Goal: Navigation & Orientation: Find specific page/section

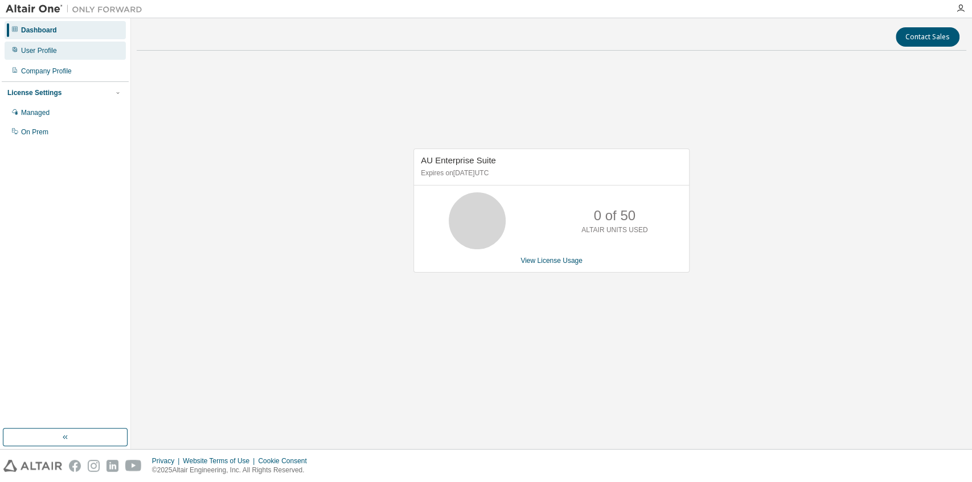
drag, startPoint x: 56, startPoint y: 69, endPoint x: 54, endPoint y: 45, distance: 24.6
click at [56, 69] on div "Company Profile" at bounding box center [46, 71] width 51 height 9
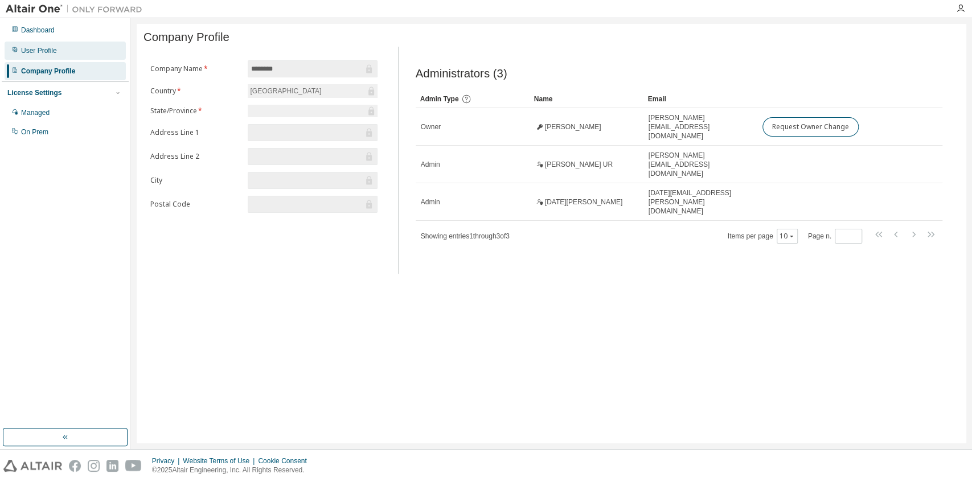
click at [55, 50] on div "User Profile" at bounding box center [39, 50] width 36 height 9
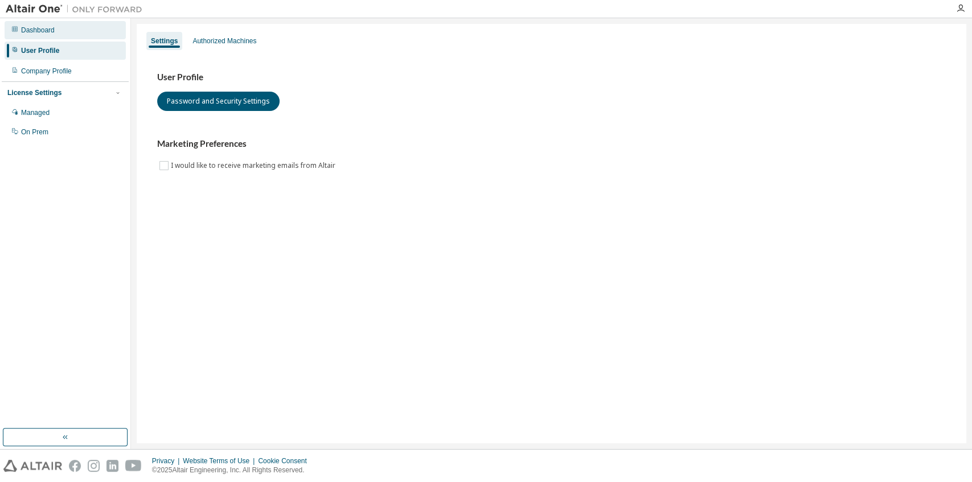
click at [38, 28] on div "Dashboard" at bounding box center [38, 30] width 34 height 9
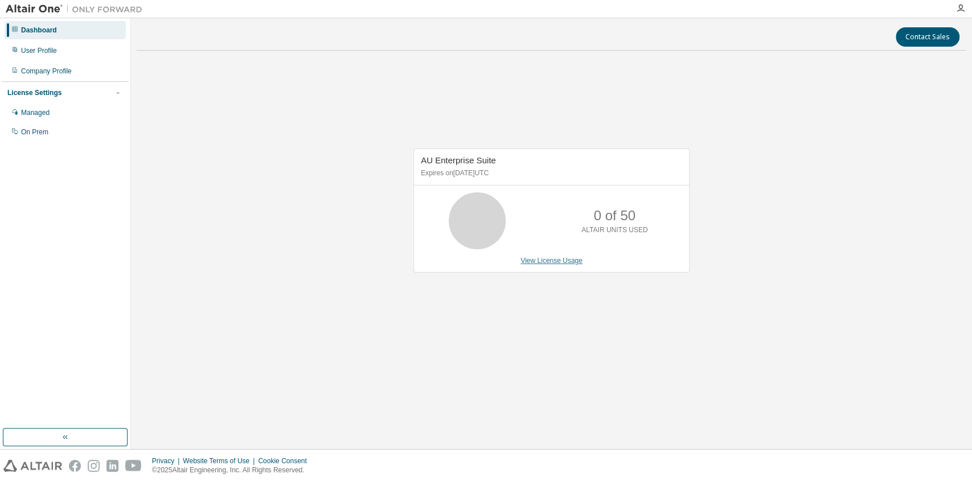
click at [549, 260] on link "View License Usage" at bounding box center [551, 261] width 62 height 8
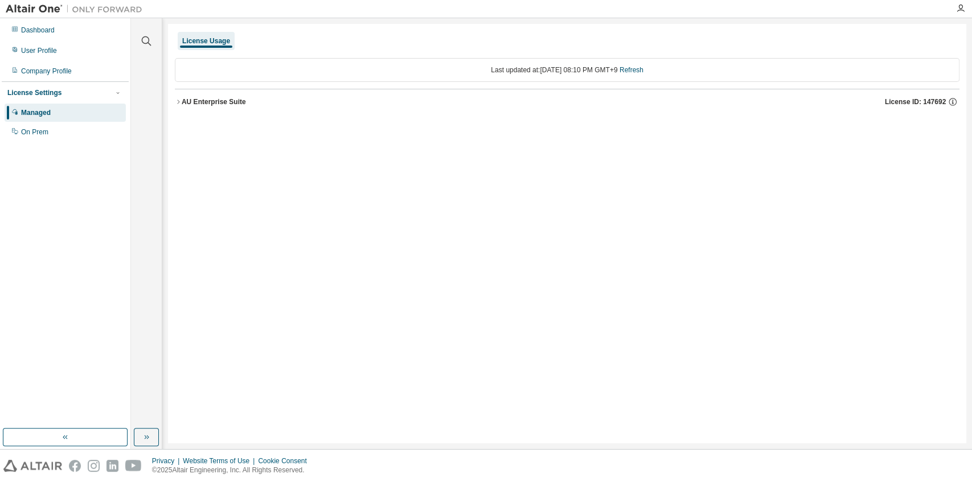
drag, startPoint x: 204, startPoint y: 101, endPoint x: 180, endPoint y: 114, distance: 27.0
click at [203, 101] on div "AU Enterprise Suite" at bounding box center [214, 101] width 64 height 9
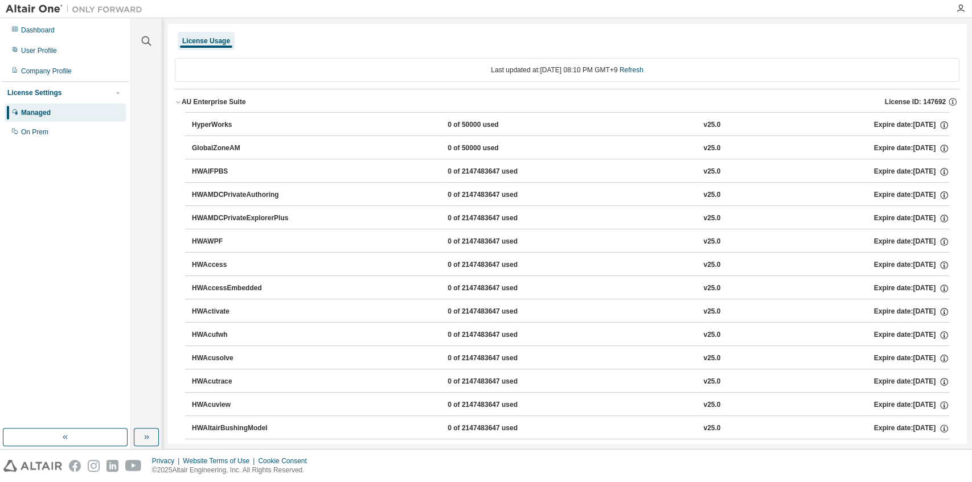
click at [42, 6] on img at bounding box center [77, 8] width 142 height 11
click at [47, 32] on div "Dashboard" at bounding box center [38, 30] width 34 height 9
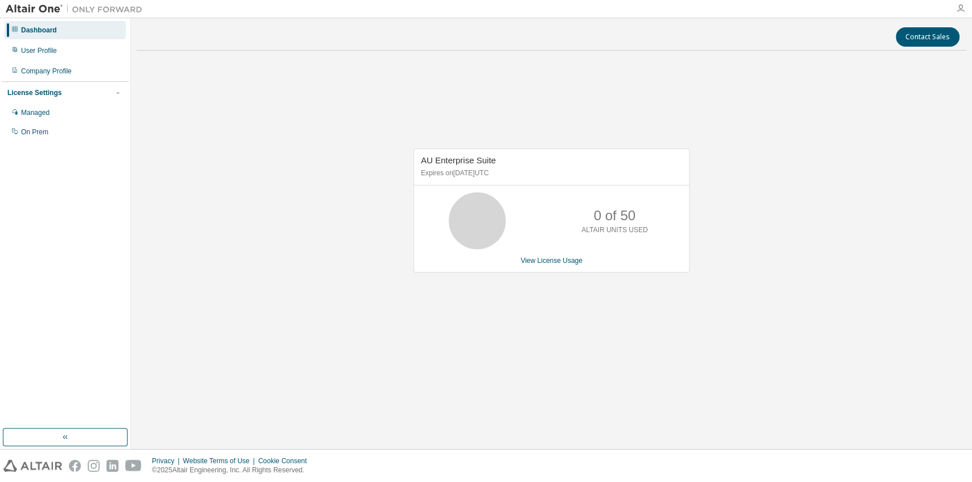
click at [962, 8] on icon "button" at bounding box center [960, 8] width 9 height 9
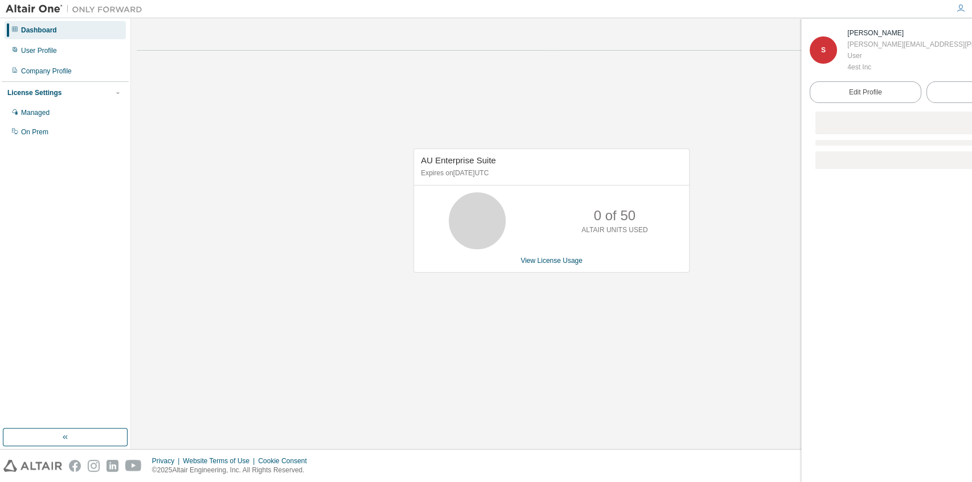
click at [826, 55] on div "S" at bounding box center [823, 49] width 27 height 27
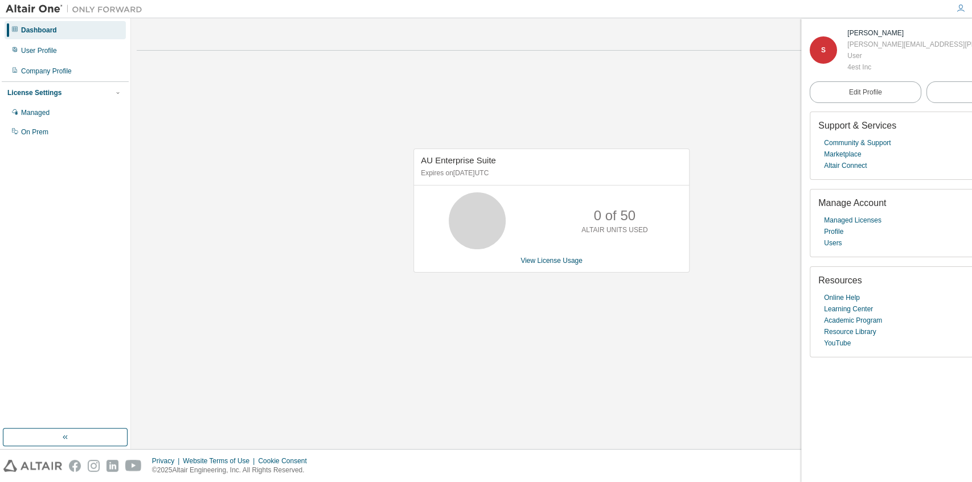
click at [30, 0] on div at bounding box center [74, 9] width 148 height 18
click at [34, 7] on img at bounding box center [77, 8] width 142 height 11
click at [54, 9] on img at bounding box center [77, 8] width 142 height 11
click at [224, 61] on div "AU Enterprise Suite Expires on August 1, 2026 UTC 0 of 50 ALTAIR UNITS USED Vie…" at bounding box center [551, 217] width 829 height 314
click at [291, 125] on div "AU Enterprise Suite Expires on August 1, 2026 UTC 0 of 50 ALTAIR UNITS USED Vie…" at bounding box center [551, 217] width 829 height 314
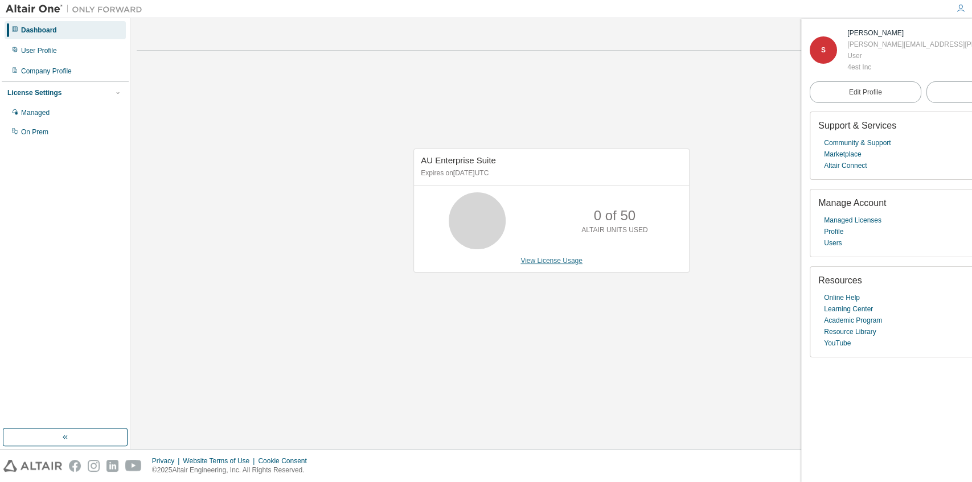
click at [570, 264] on link "View License Usage" at bounding box center [551, 261] width 62 height 8
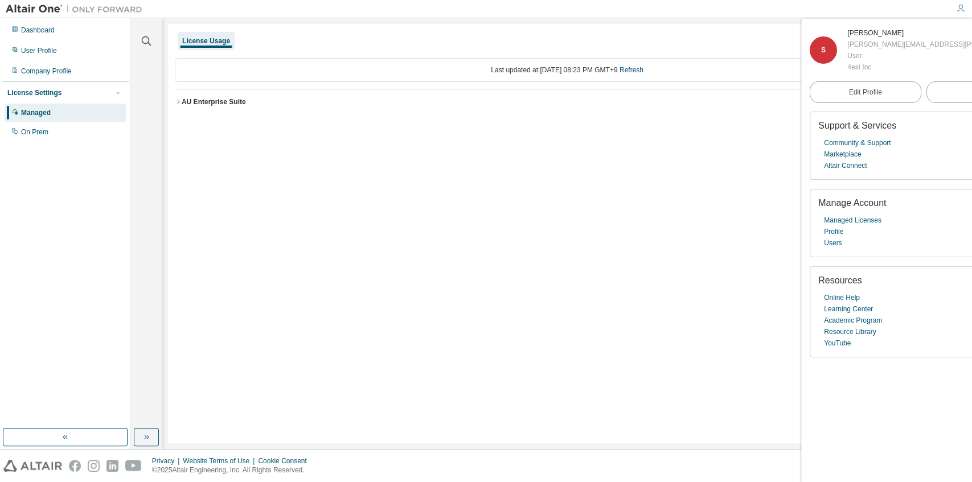
click at [46, 113] on div "Managed" at bounding box center [36, 112] width 30 height 9
click at [176, 100] on icon "button" at bounding box center [178, 101] width 7 height 7
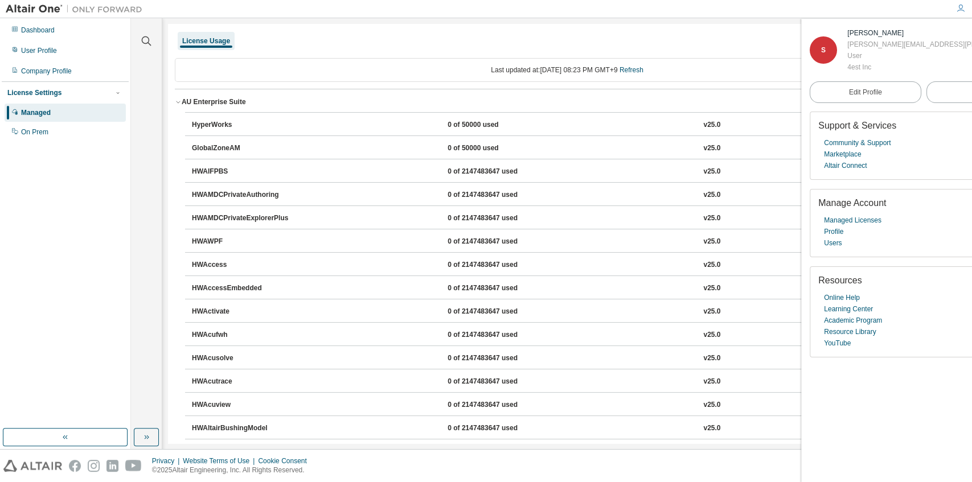
drag, startPoint x: 48, startPoint y: 132, endPoint x: 91, endPoint y: 165, distance: 54.0
click at [48, 132] on div "On Prem" at bounding box center [65, 132] width 121 height 18
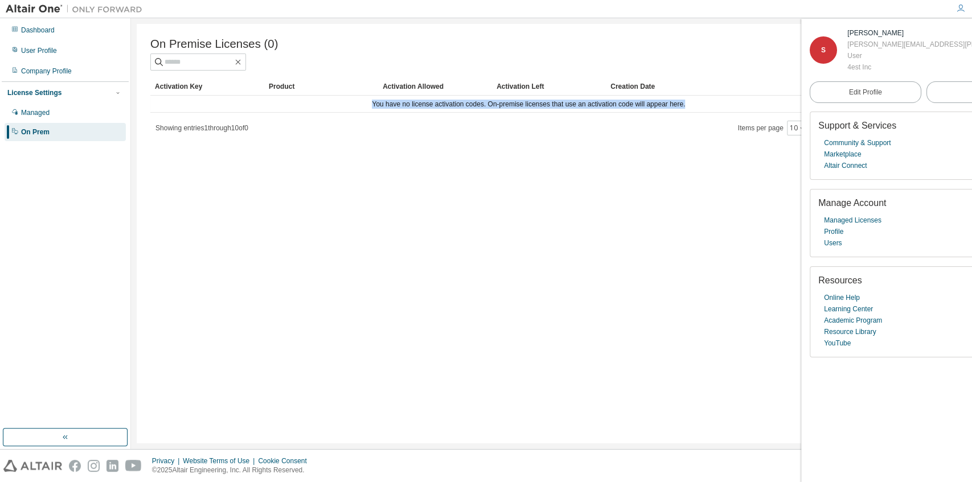
drag, startPoint x: 375, startPoint y: 108, endPoint x: 724, endPoint y: 110, distance: 349.6
click at [724, 110] on td "You have no license activation codes. On-premise licenses that use an activatio…" at bounding box center [528, 104] width 757 height 17
click at [647, 218] on div "On Premise Licenses (0) Clear Load Save Save As Field Operator Value Select fil…" at bounding box center [551, 234] width 829 height 420
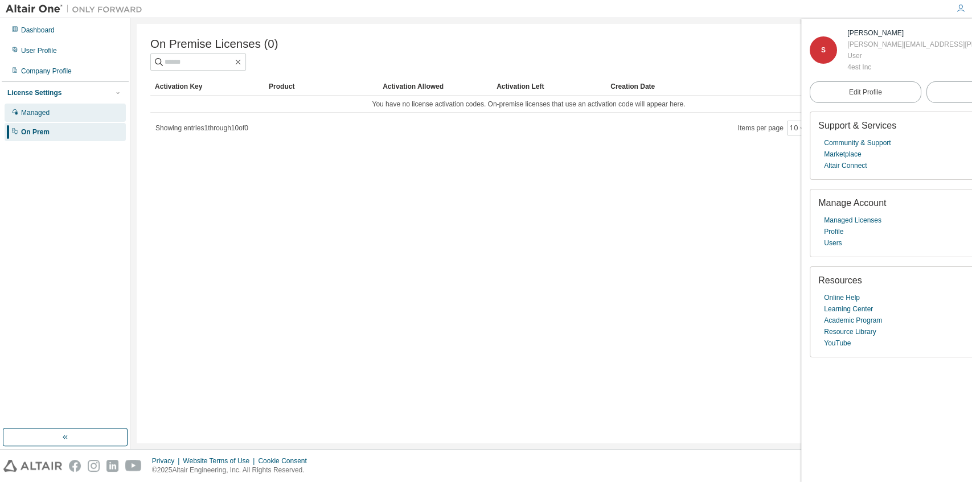
click at [38, 116] on div "Managed" at bounding box center [35, 112] width 28 height 9
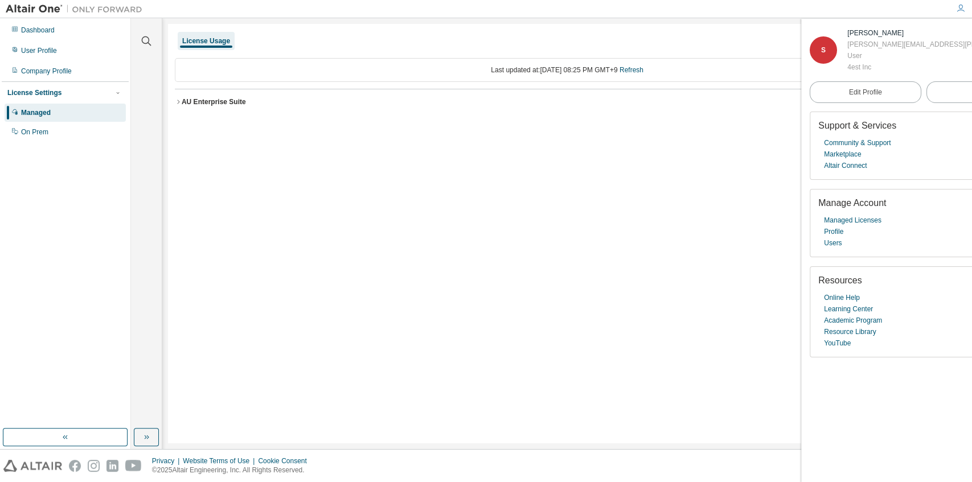
click at [187, 102] on div "AU Enterprise Suite" at bounding box center [214, 101] width 64 height 9
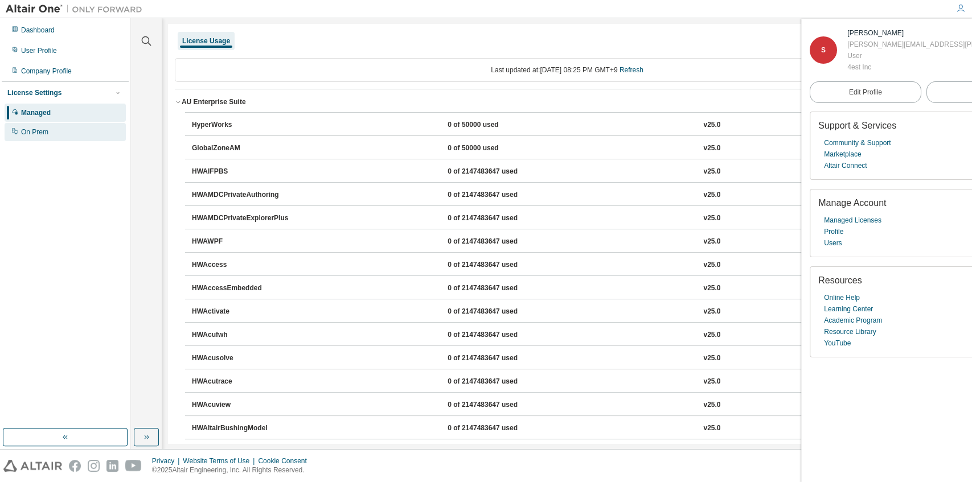
click at [55, 133] on div "On Prem" at bounding box center [65, 132] width 121 height 18
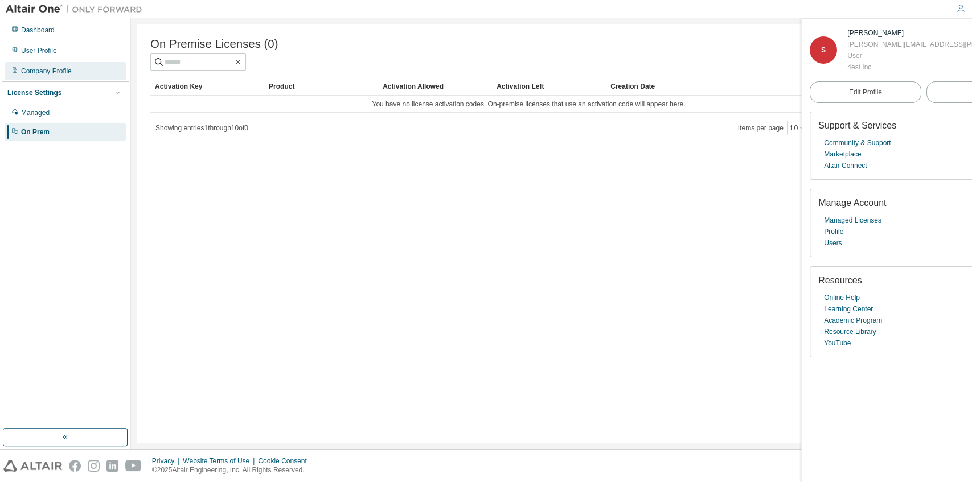
click at [52, 73] on div "Company Profile" at bounding box center [46, 71] width 51 height 9
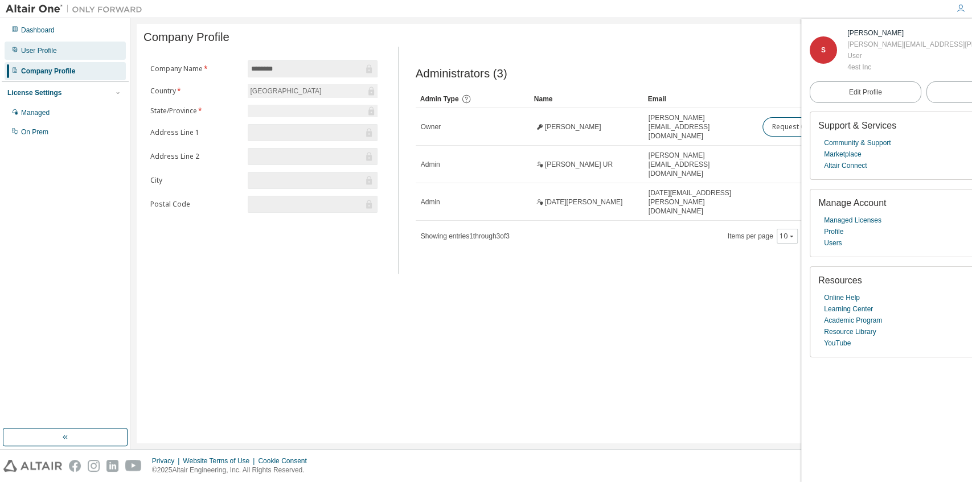
click at [52, 51] on div "User Profile" at bounding box center [39, 50] width 36 height 9
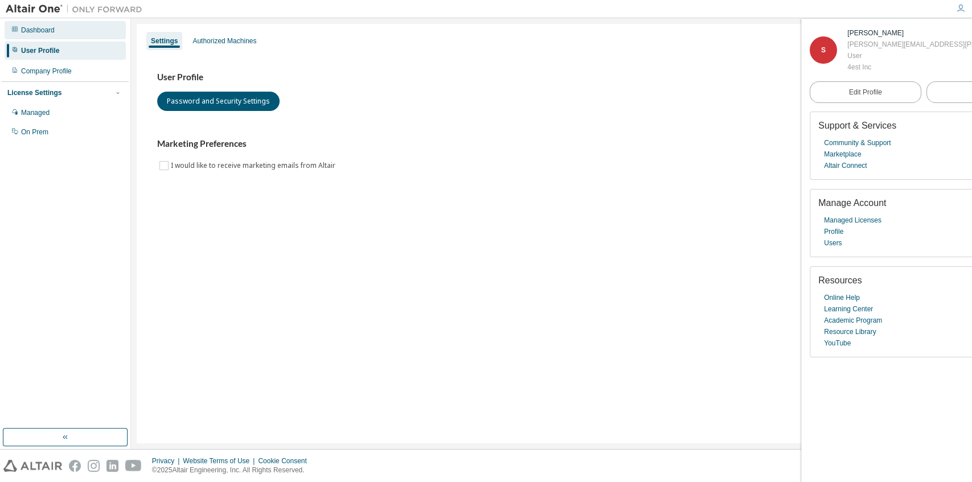
click at [51, 34] on div "Dashboard" at bounding box center [38, 30] width 34 height 9
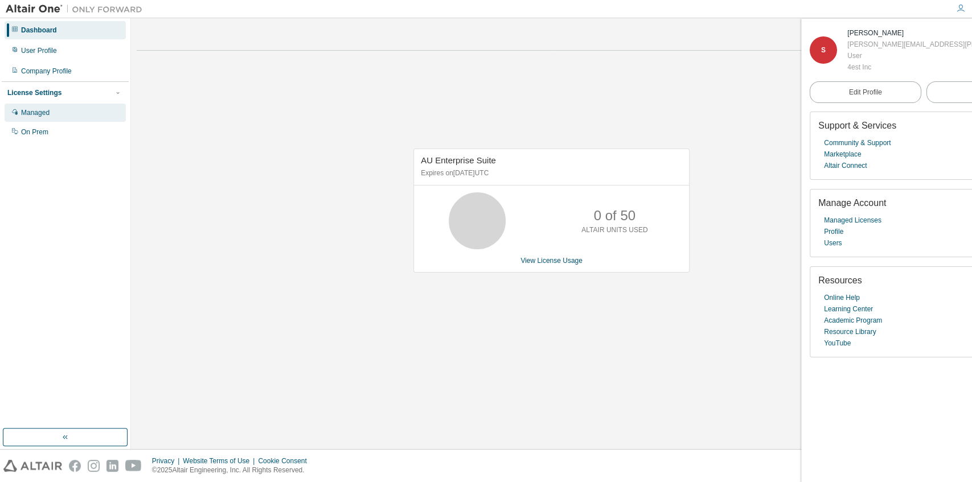
click at [74, 114] on div "Managed" at bounding box center [65, 113] width 121 height 18
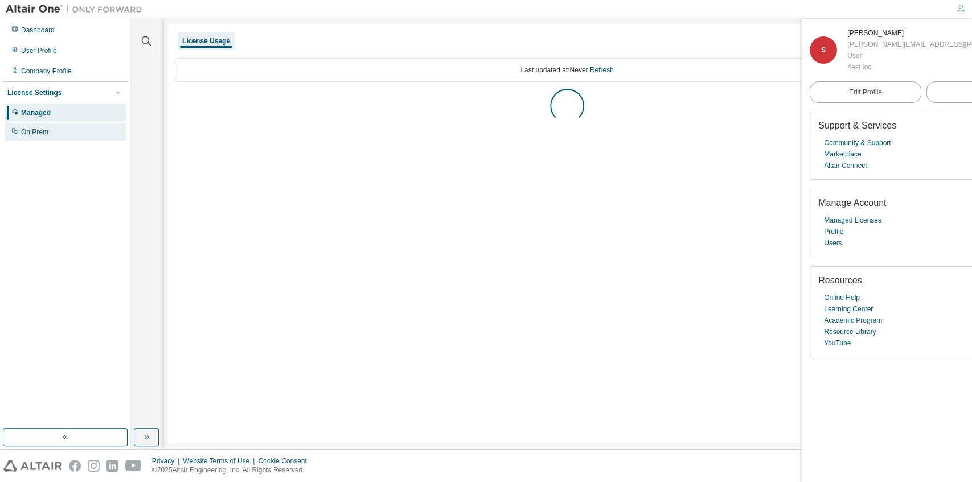
click at [72, 130] on div "On Prem" at bounding box center [65, 132] width 121 height 18
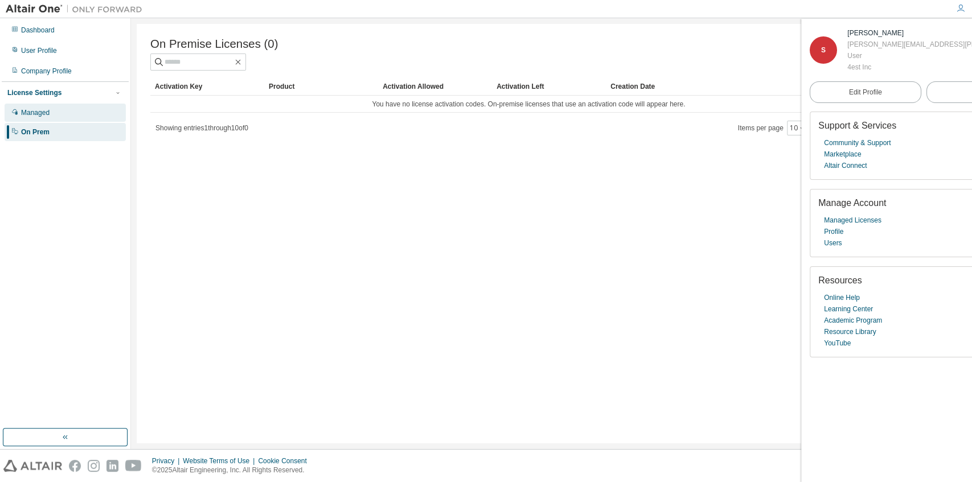
click at [67, 113] on div "Managed" at bounding box center [65, 113] width 121 height 18
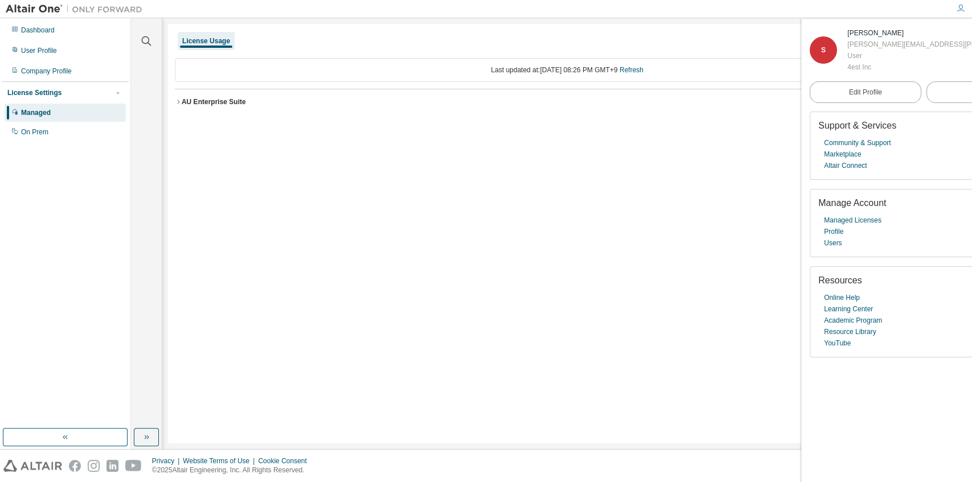
click at [202, 99] on div "AU Enterprise Suite" at bounding box center [214, 101] width 64 height 9
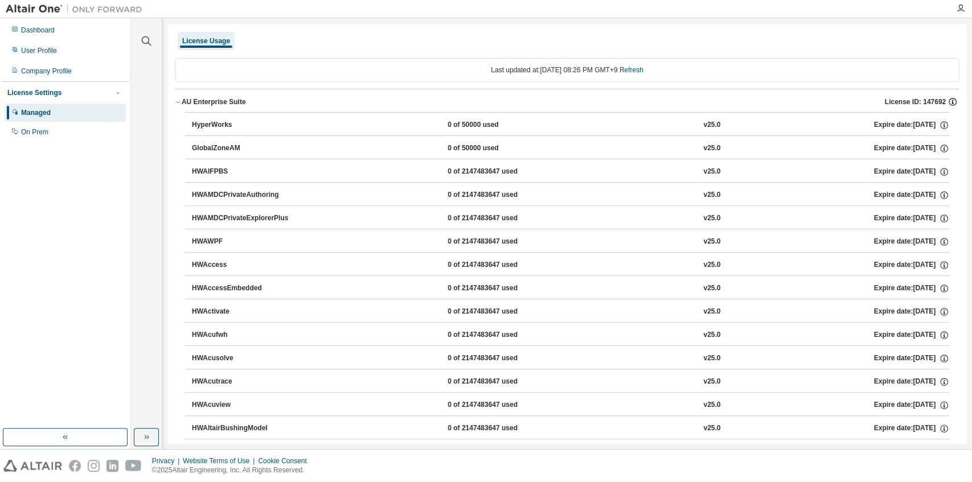
click at [947, 104] on icon "button" at bounding box center [952, 102] width 10 height 10
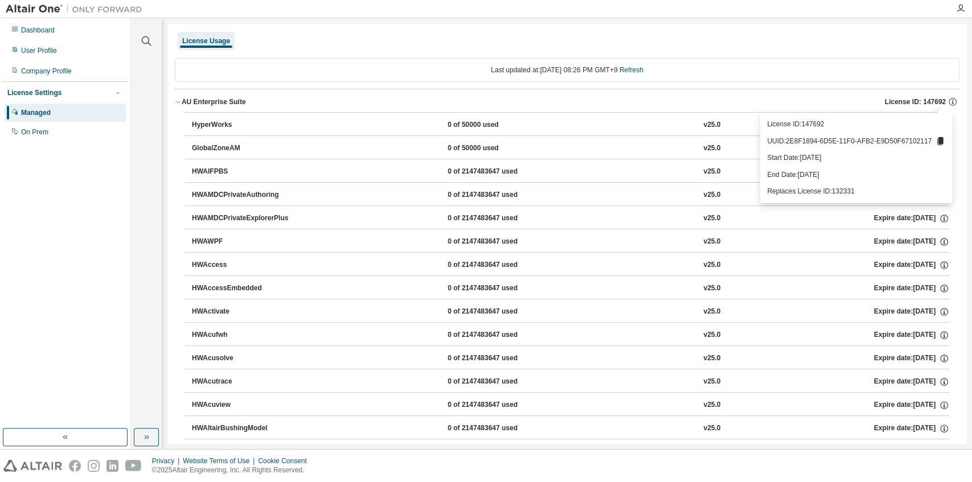
click at [76, 117] on div "Managed" at bounding box center [65, 113] width 121 height 18
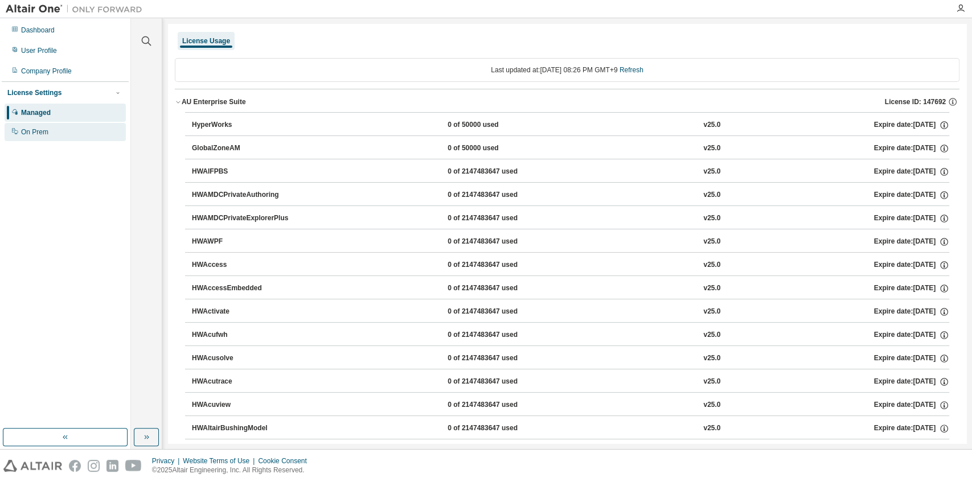
click at [50, 132] on div "On Prem" at bounding box center [65, 132] width 121 height 18
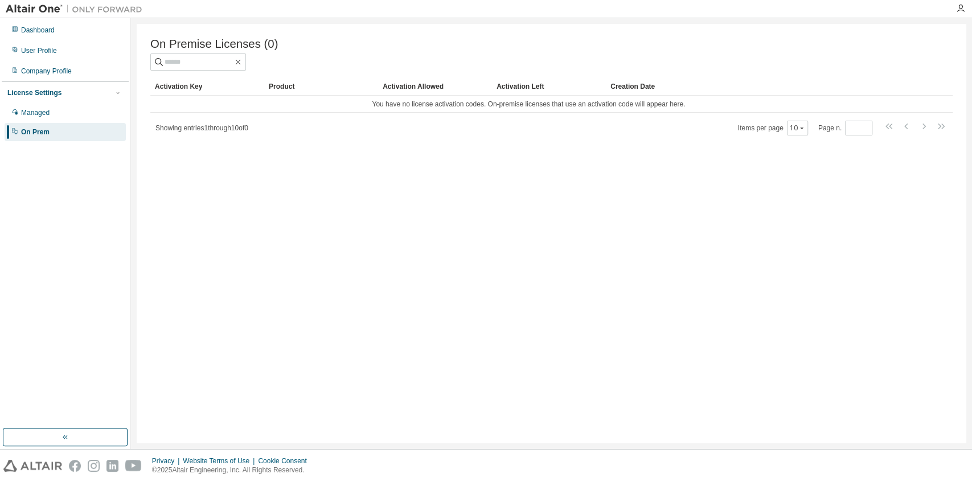
click at [470, 182] on div "On Premise Licenses (0) Clear Load Save Save As Field Operator Value Select fil…" at bounding box center [551, 234] width 829 height 420
drag, startPoint x: 488, startPoint y: 106, endPoint x: 368, endPoint y: 105, distance: 120.7
click at [368, 105] on td "You have no license activation codes. On-premise licenses that use an activatio…" at bounding box center [528, 104] width 757 height 17
click at [851, 113] on td "You have no license activation codes. On-premise licenses that use an activatio…" at bounding box center [528, 104] width 757 height 17
click at [243, 63] on icon "button" at bounding box center [237, 62] width 9 height 9
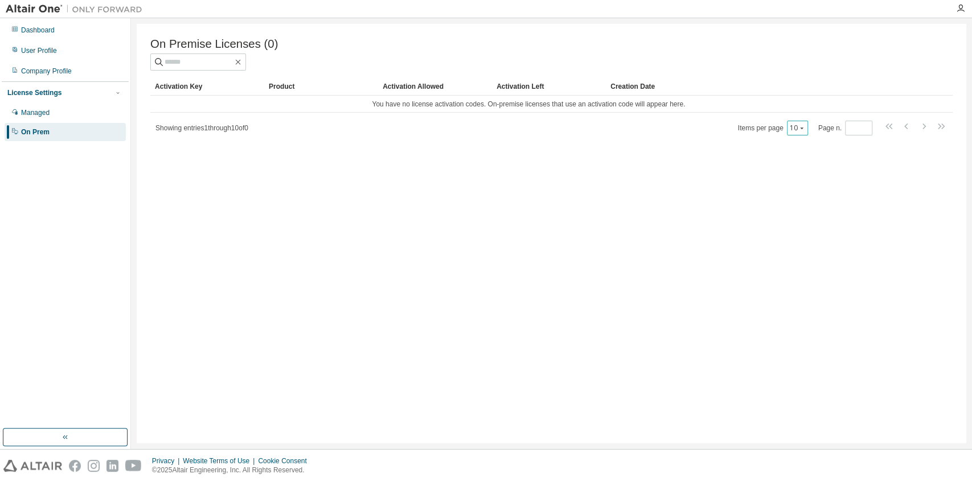
click at [799, 131] on icon "button" at bounding box center [801, 128] width 7 height 7
click at [536, 238] on div "On Premise Licenses (0) Clear Load Save Save As Field Operator Value Select fil…" at bounding box center [551, 234] width 829 height 420
click at [55, 36] on div "Dashboard" at bounding box center [65, 30] width 121 height 18
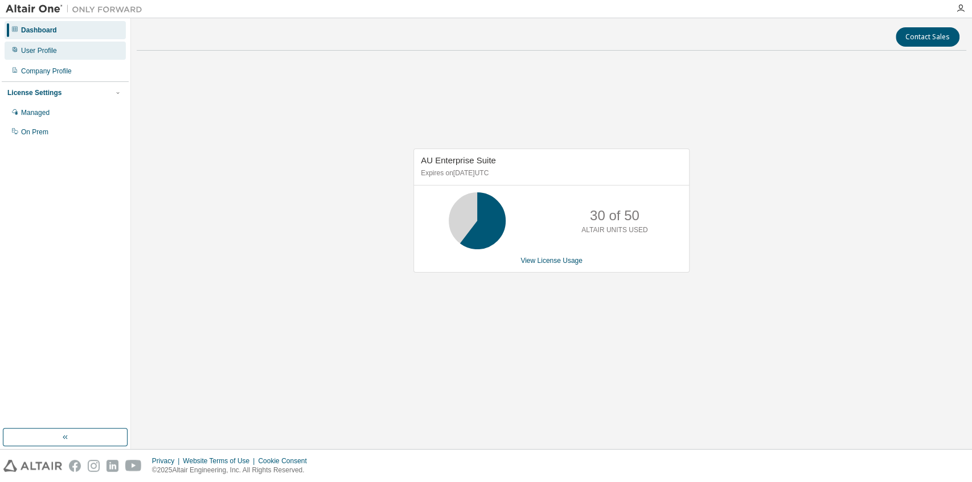
click at [46, 55] on div "User Profile" at bounding box center [65, 51] width 121 height 18
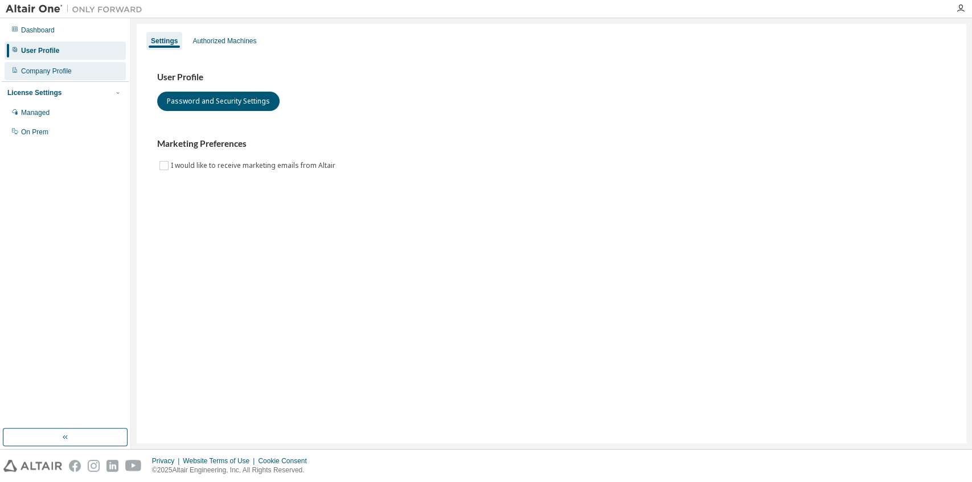
click at [50, 76] on div "Company Profile" at bounding box center [65, 71] width 121 height 18
